Goal: Task Accomplishment & Management: Complete application form

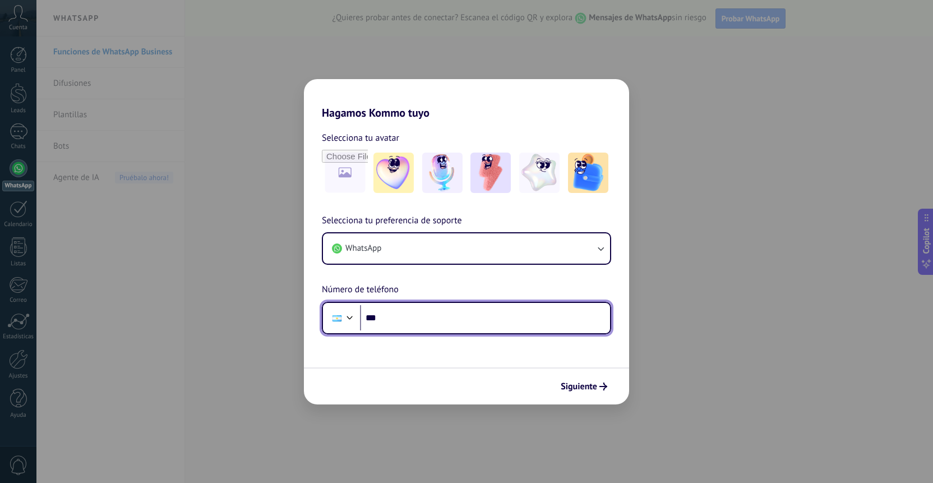
click at [447, 309] on input "***" at bounding box center [485, 318] width 250 height 26
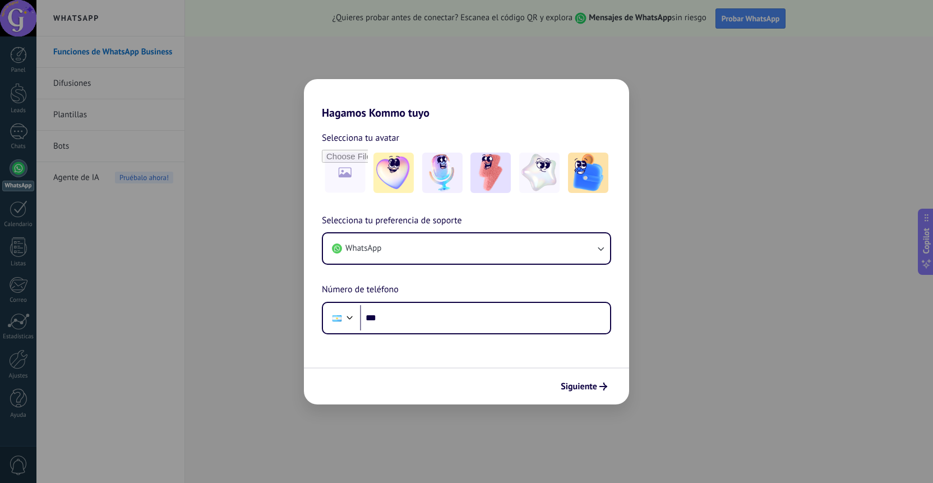
click at [258, 141] on div "Hagamos Kommo tuyo Selecciona tu avatar Selecciona tu preferencia de soporte Wh…" at bounding box center [466, 241] width 933 height 483
click at [582, 392] on button "Siguiente" at bounding box center [584, 386] width 57 height 19
click at [660, 304] on div "Hagamos Kommo tuyo Selecciona tu avatar Selecciona tu preferencia de soporte Wh…" at bounding box center [466, 241] width 933 height 483
